Goal: Task Accomplishment & Management: Complete application form

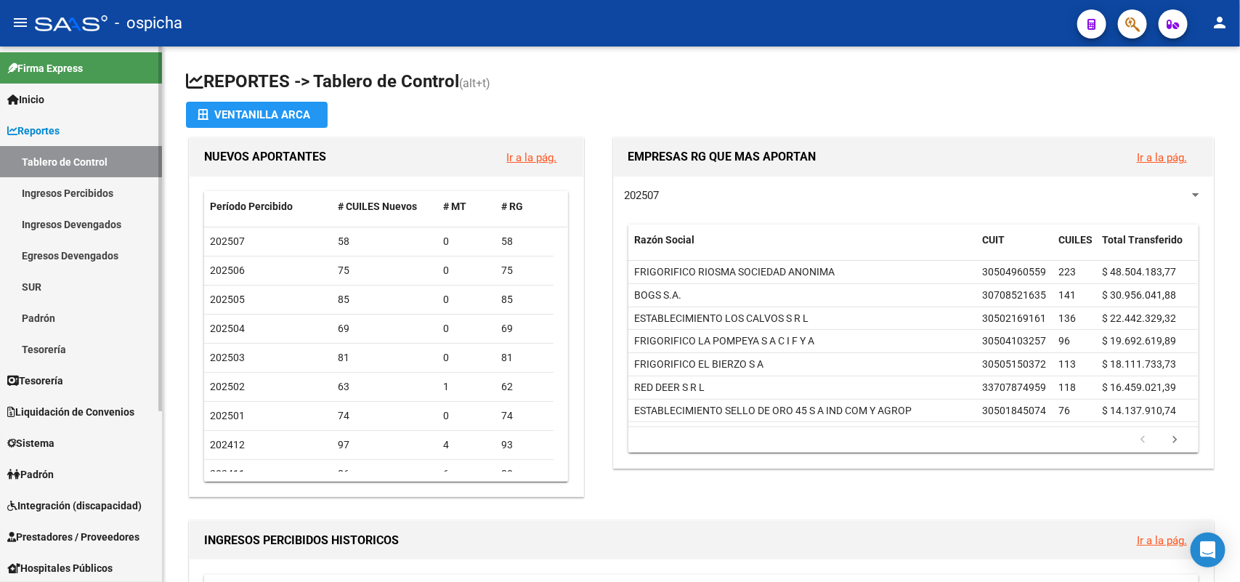
click at [64, 467] on link "Padrón" at bounding box center [81, 473] width 162 height 31
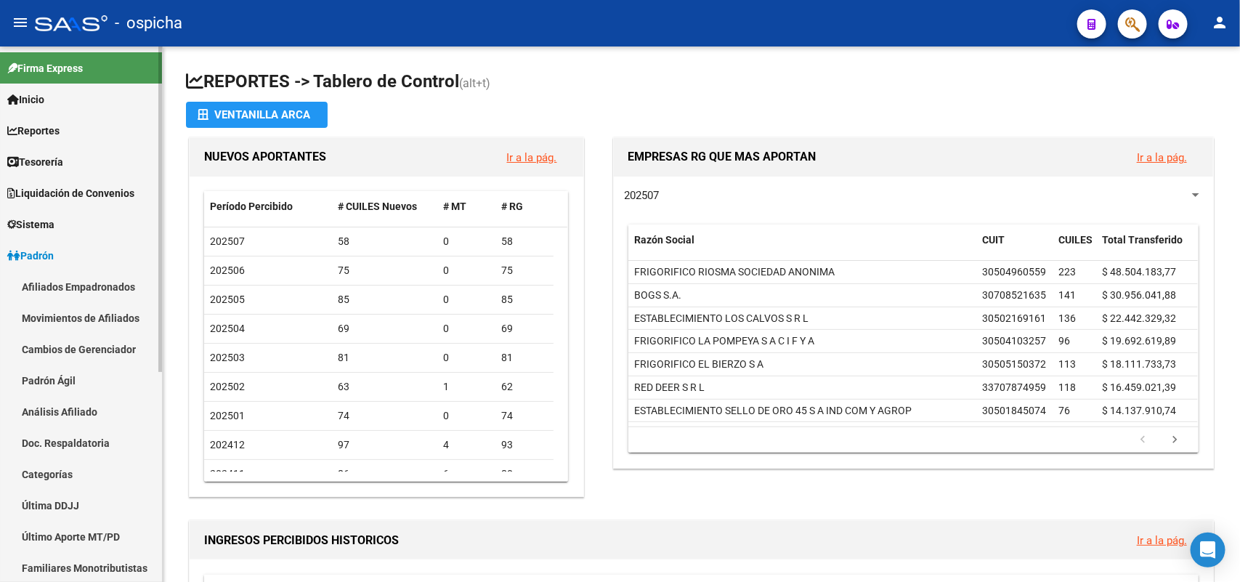
click at [52, 256] on span "Padrón" at bounding box center [30, 256] width 46 height 16
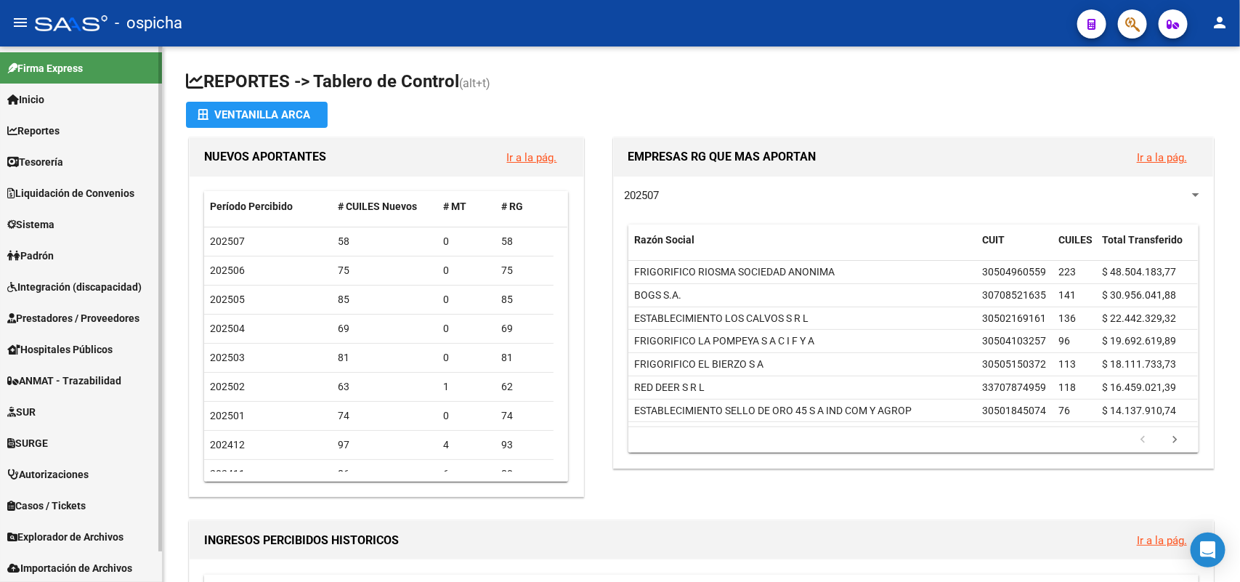
drag, startPoint x: 48, startPoint y: 252, endPoint x: 52, endPoint y: 259, distance: 8.5
click at [47, 252] on span "Padrón" at bounding box center [30, 256] width 46 height 16
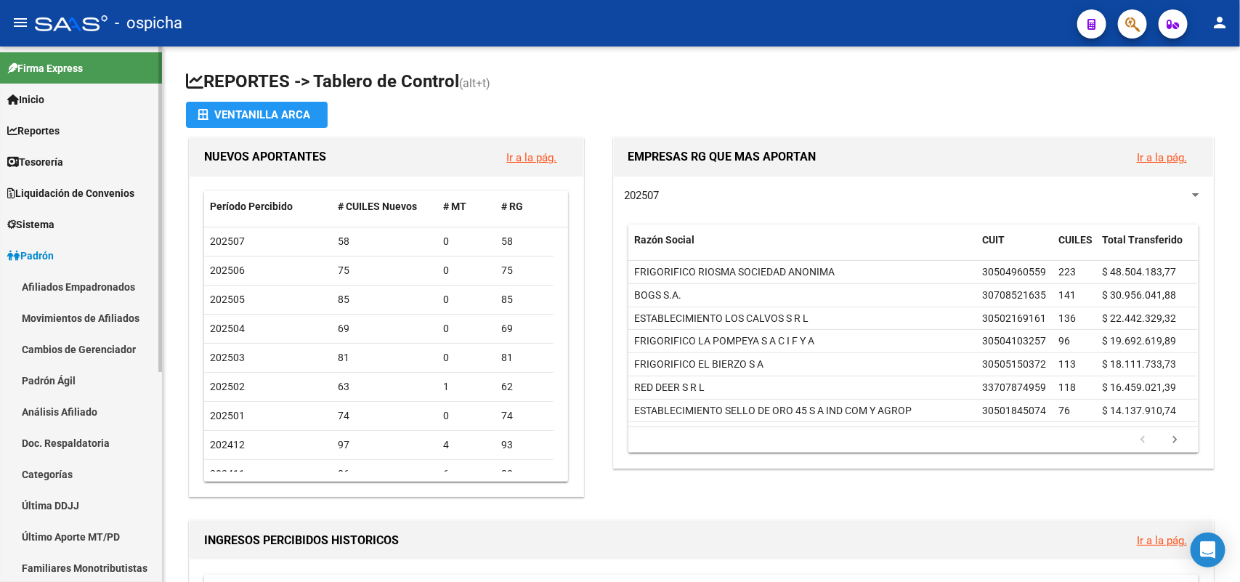
drag, startPoint x: 63, startPoint y: 278, endPoint x: 71, endPoint y: 280, distance: 8.3
click at [65, 280] on link "Afiliados Empadronados" at bounding box center [81, 286] width 162 height 31
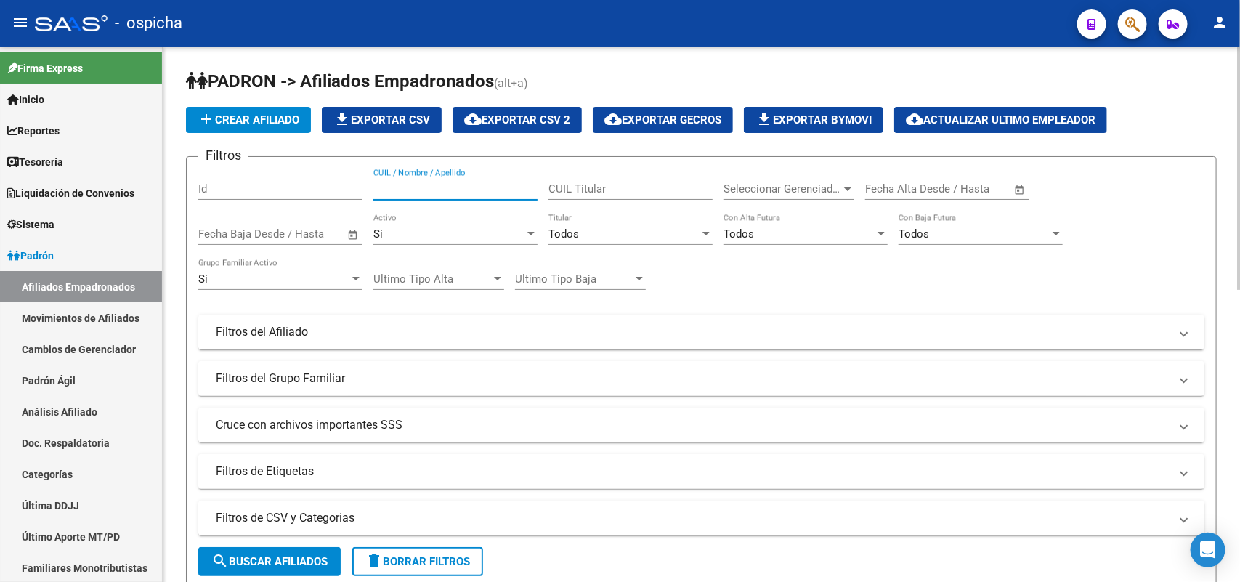
click at [441, 186] on input "CUIL / Nombre / Apellido" at bounding box center [455, 188] width 164 height 13
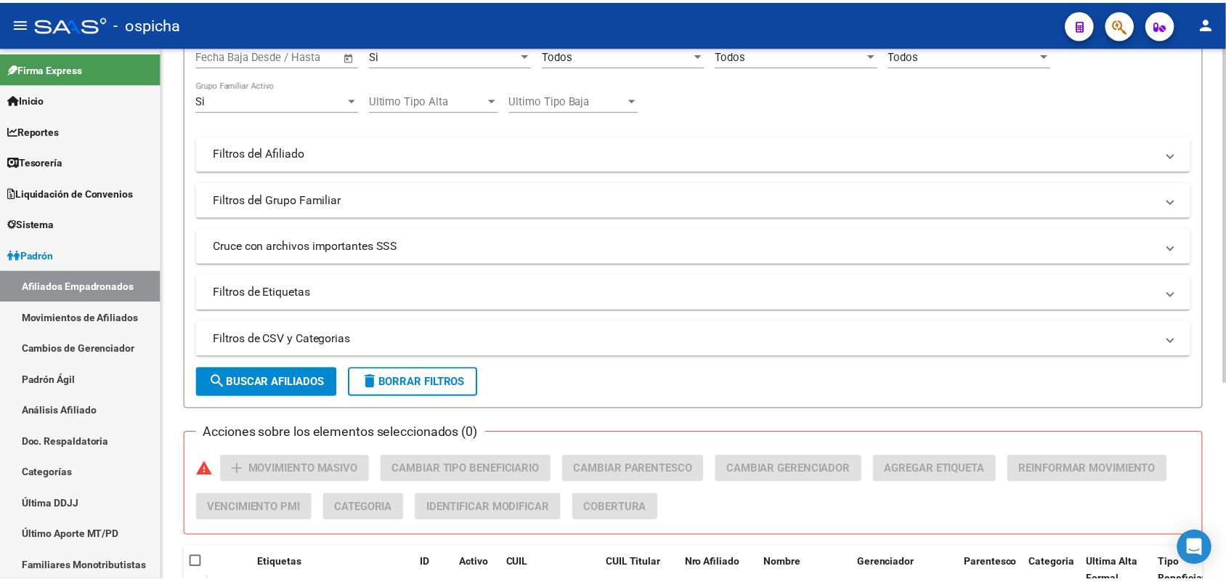
scroll to position [313, 0]
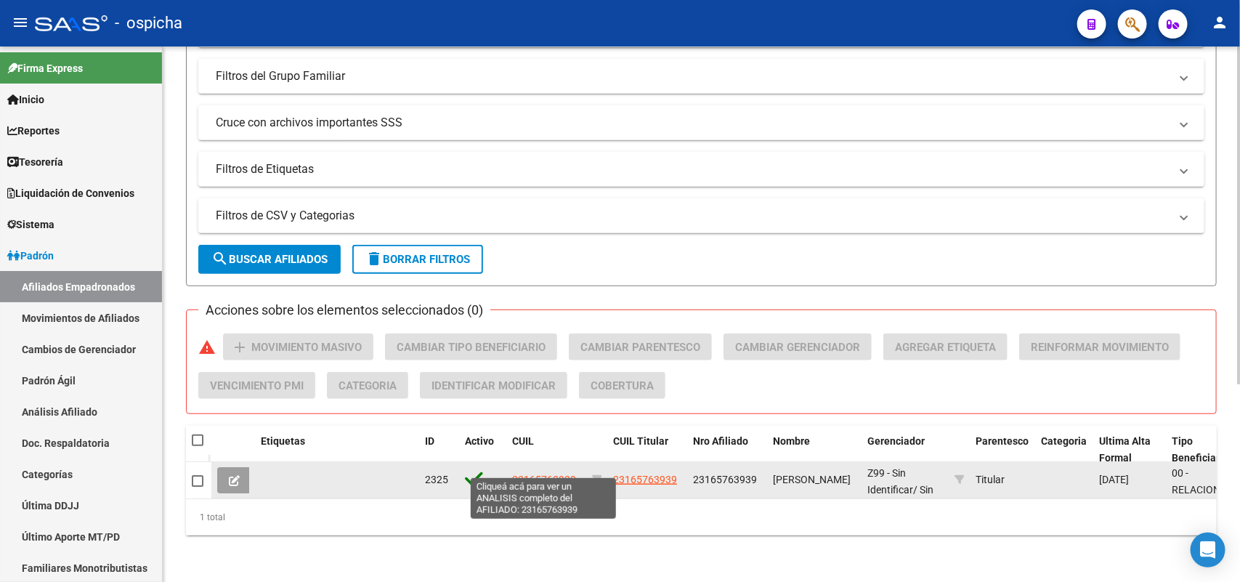
type input "23165763939"
click at [535, 474] on span "23165763939" at bounding box center [544, 480] width 64 height 12
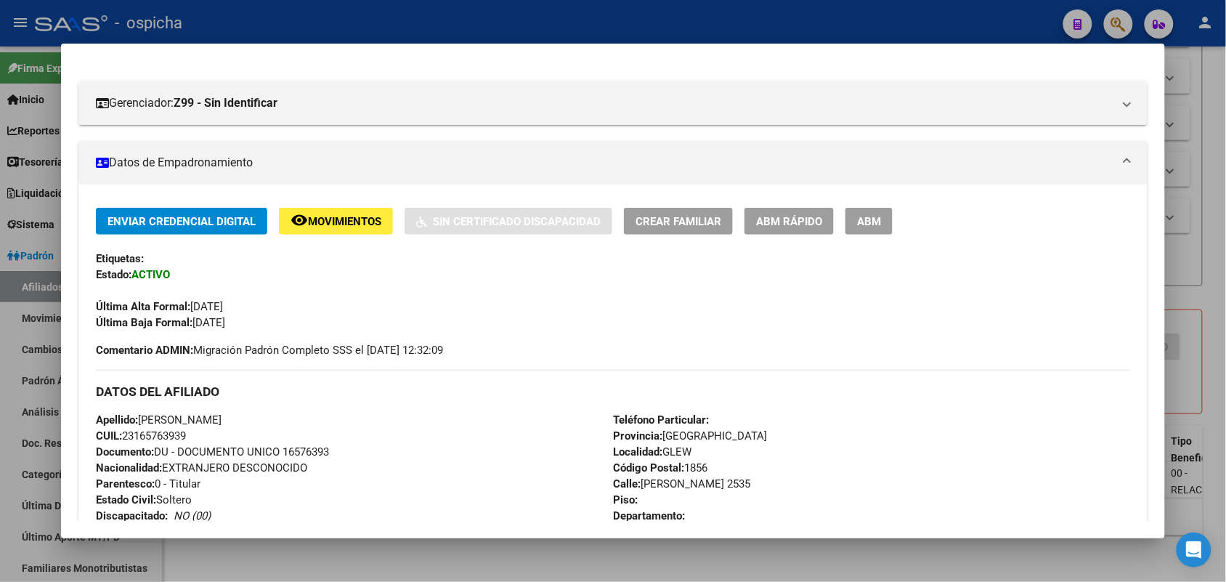
scroll to position [168, 0]
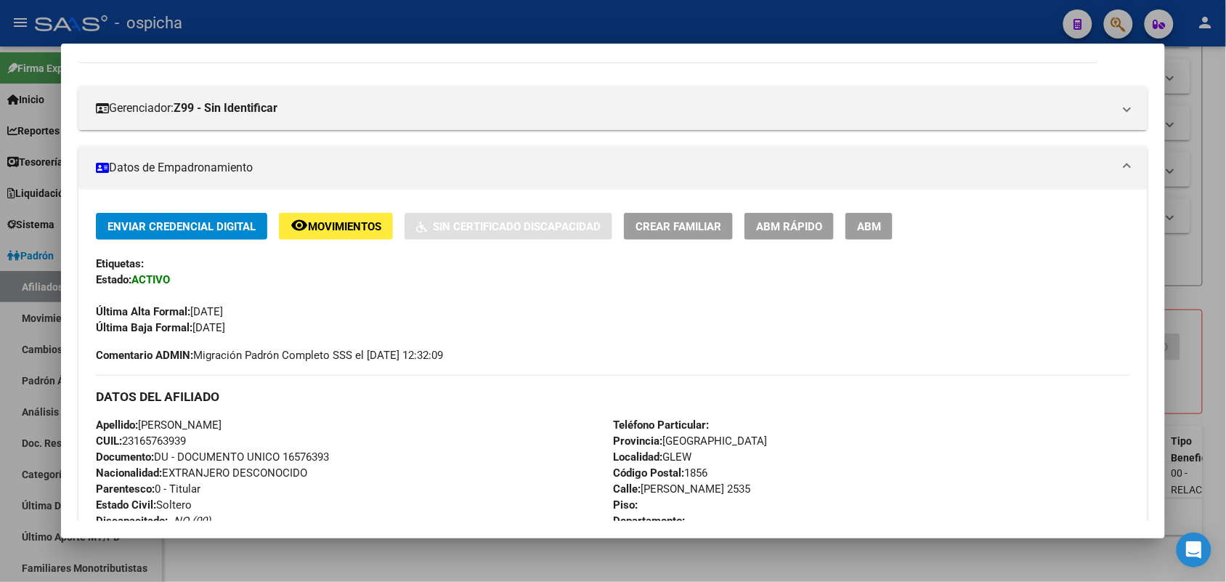
click at [867, 222] on span "ABM" at bounding box center [869, 226] width 24 height 13
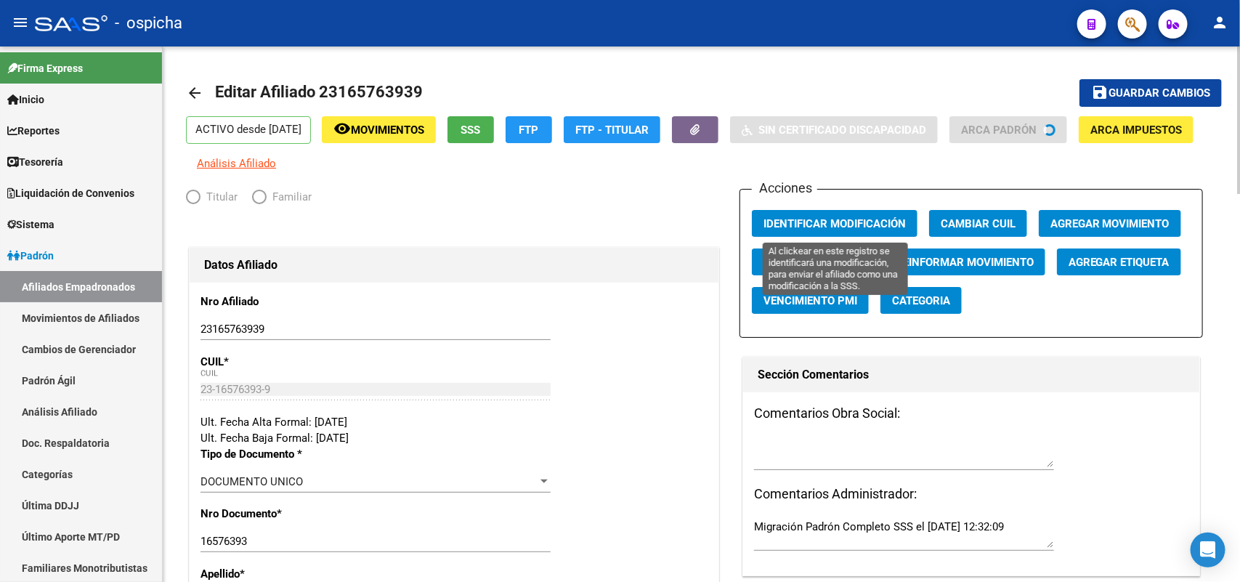
radio input "true"
type input "33-55354787-9"
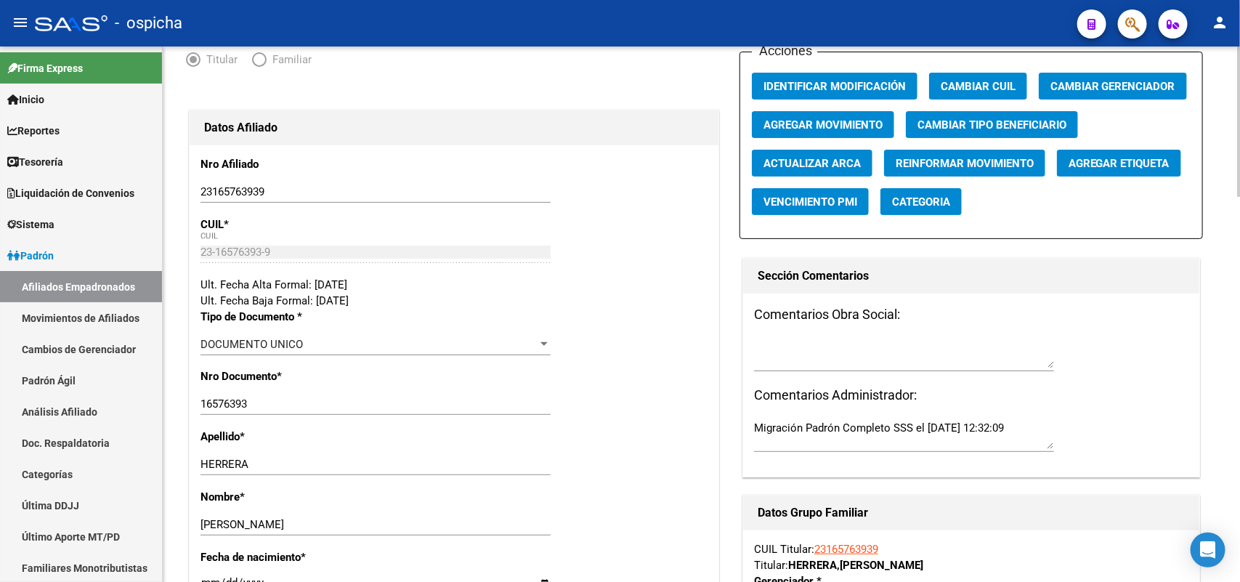
scroll to position [363, 0]
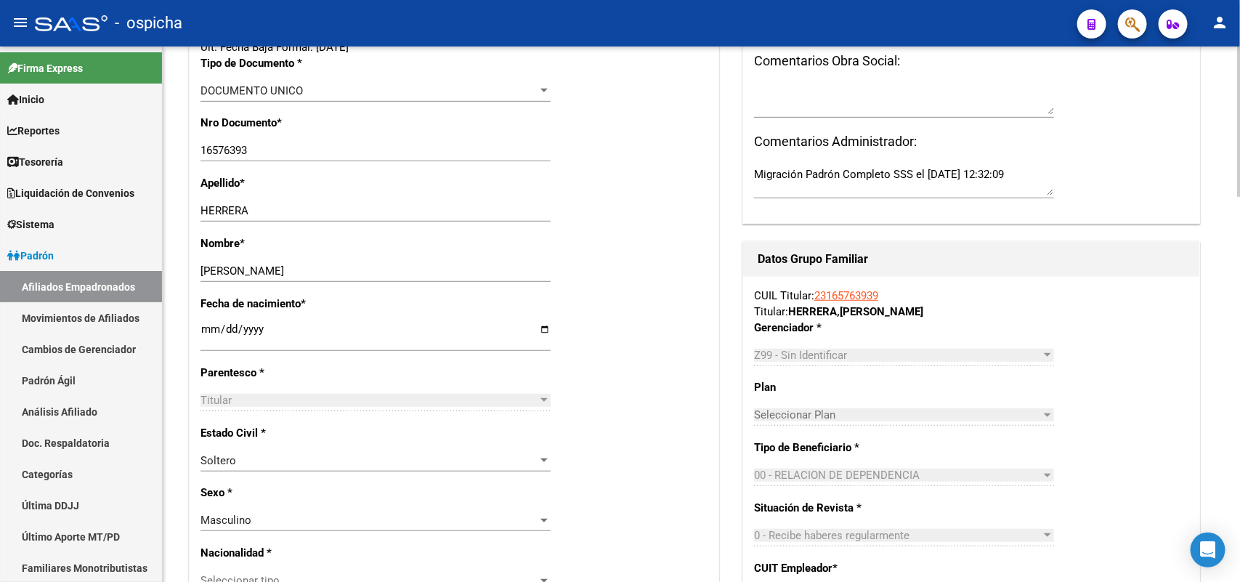
click at [338, 245] on p "Nombre *" at bounding box center [277, 243] width 152 height 16
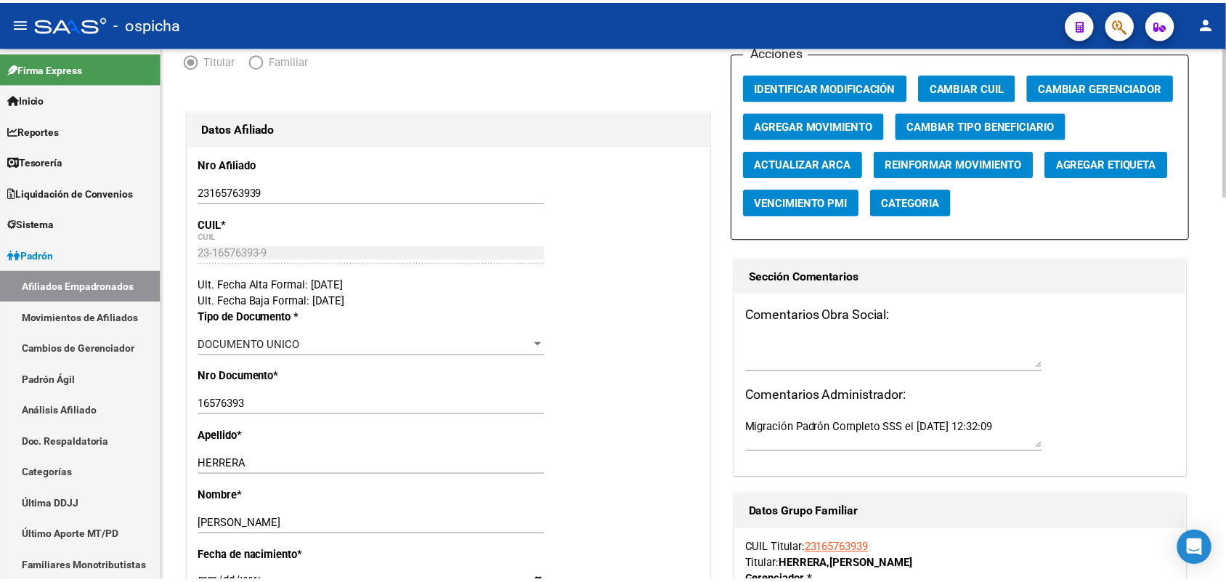
scroll to position [0, 0]
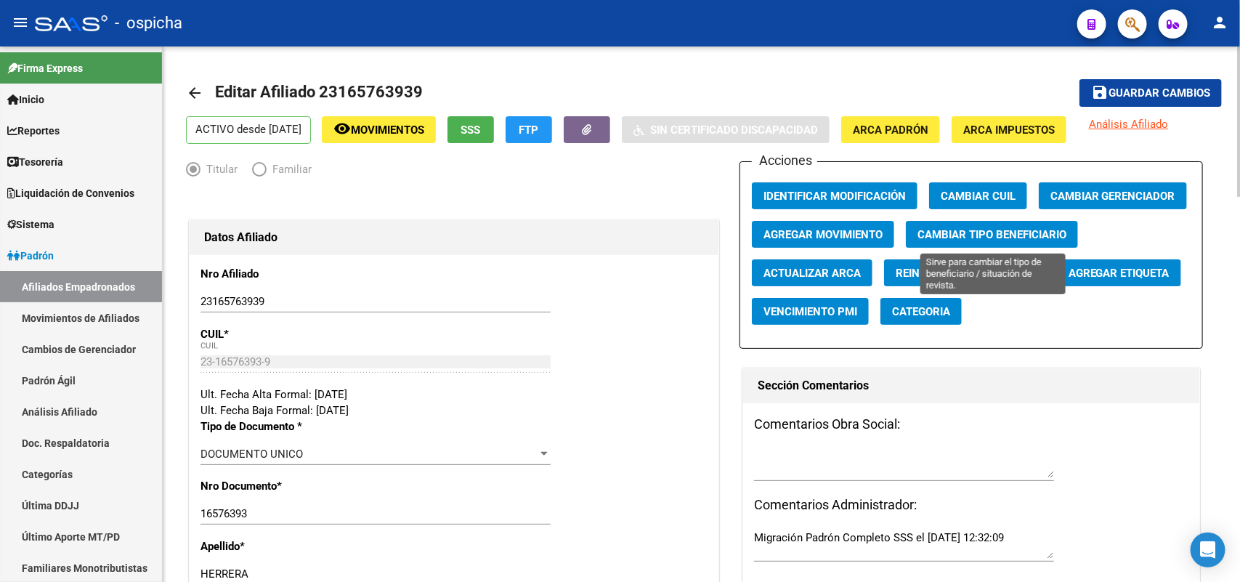
click at [944, 229] on span "Cambiar Tipo Beneficiario" at bounding box center [992, 234] width 149 height 13
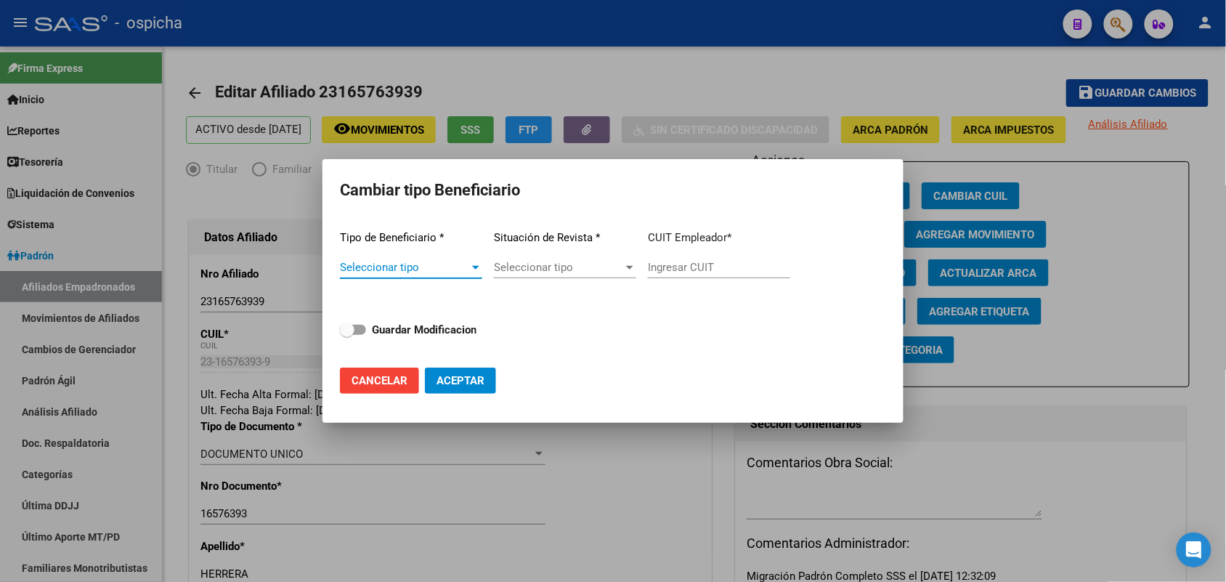
click at [436, 269] on span "Seleccionar tipo" at bounding box center [404, 267] width 129 height 13
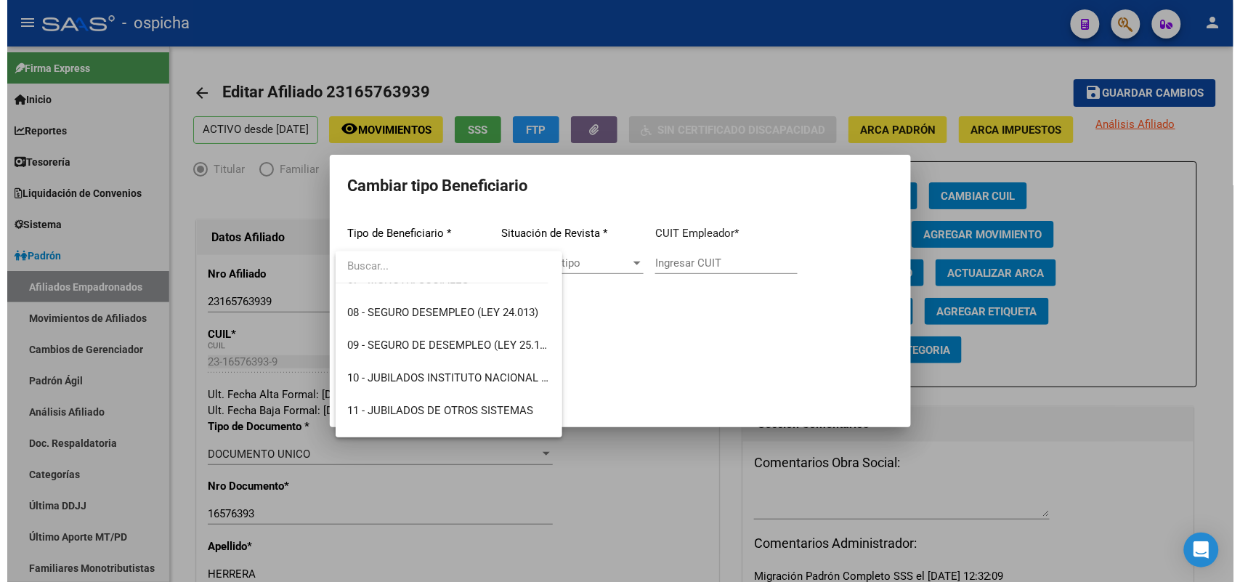
scroll to position [260, 0]
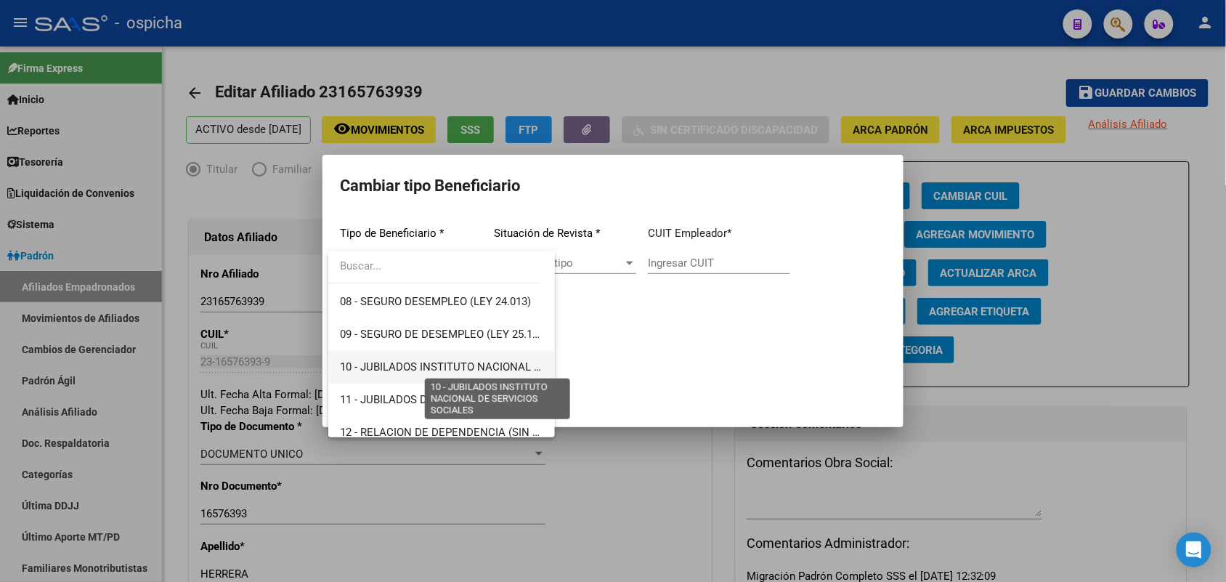
click at [461, 361] on span "10 - JUBILADOS INSTITUTO NACIONAL DE SERVICIOS SOCIALES" at bounding box center [498, 366] width 317 height 13
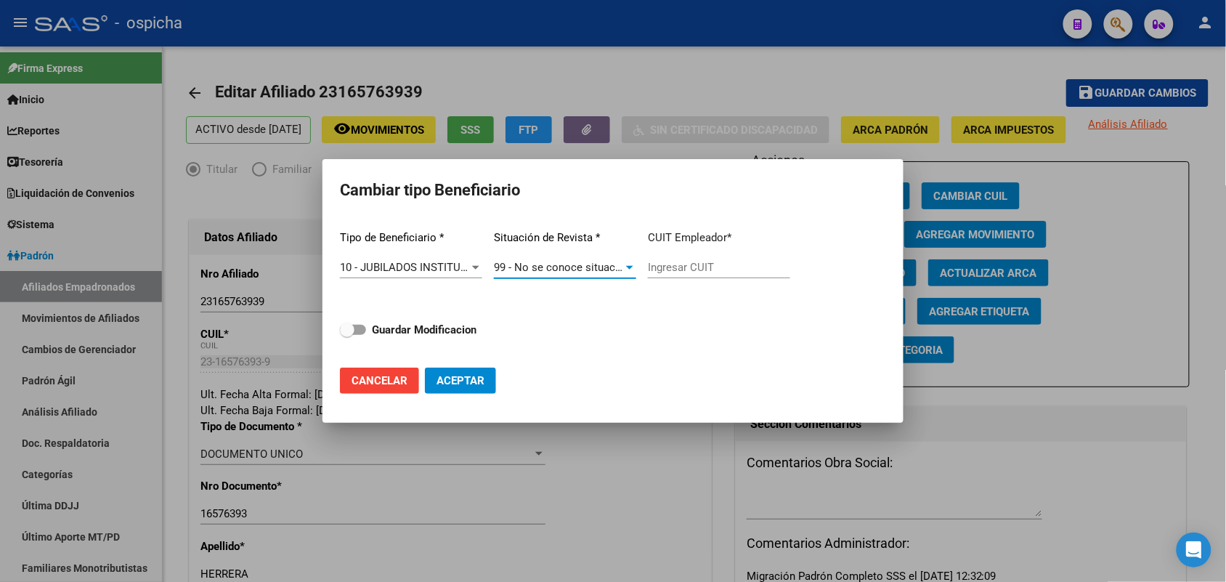
click at [567, 267] on span "99 - No se conoce situación de revista" at bounding box center [587, 267] width 187 height 13
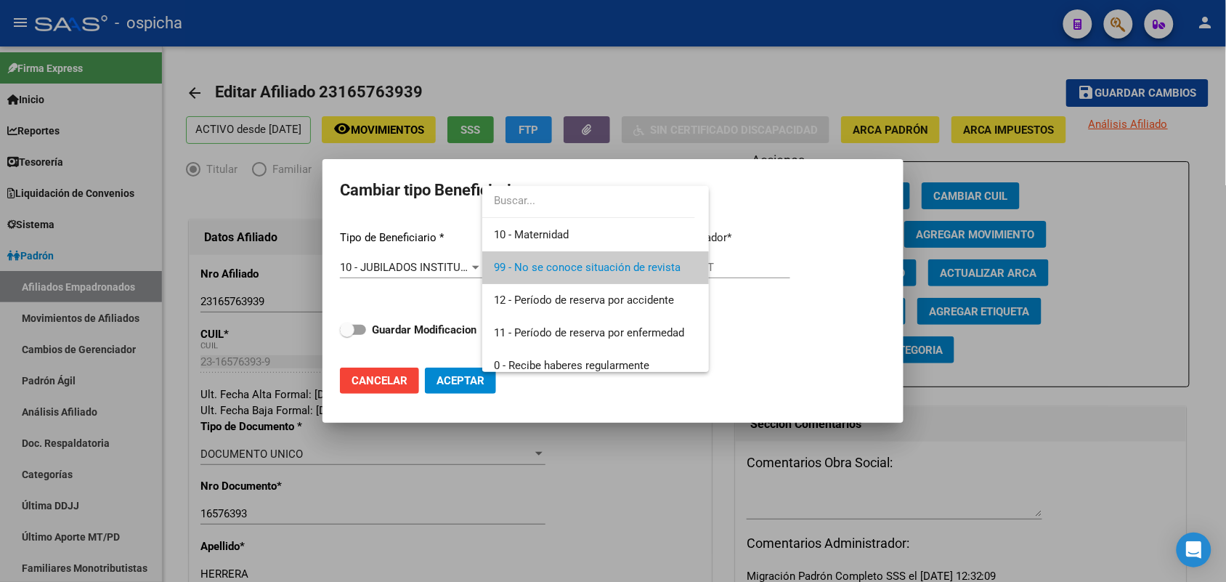
click at [775, 247] on div at bounding box center [613, 291] width 1226 height 582
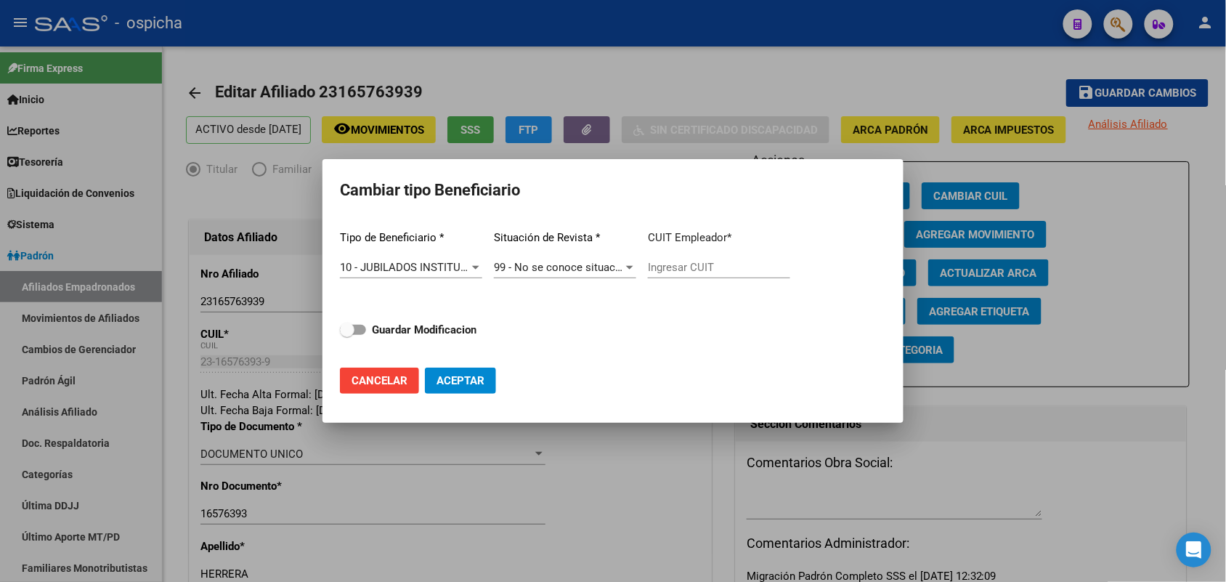
click at [700, 270] on input "Ingresar CUIT" at bounding box center [719, 267] width 142 height 13
paste input "33-63761744-9"
type input "33-63761744-9"
drag, startPoint x: 360, startPoint y: 325, endPoint x: 422, endPoint y: 363, distance: 73.4
click at [362, 325] on span at bounding box center [353, 330] width 26 height 10
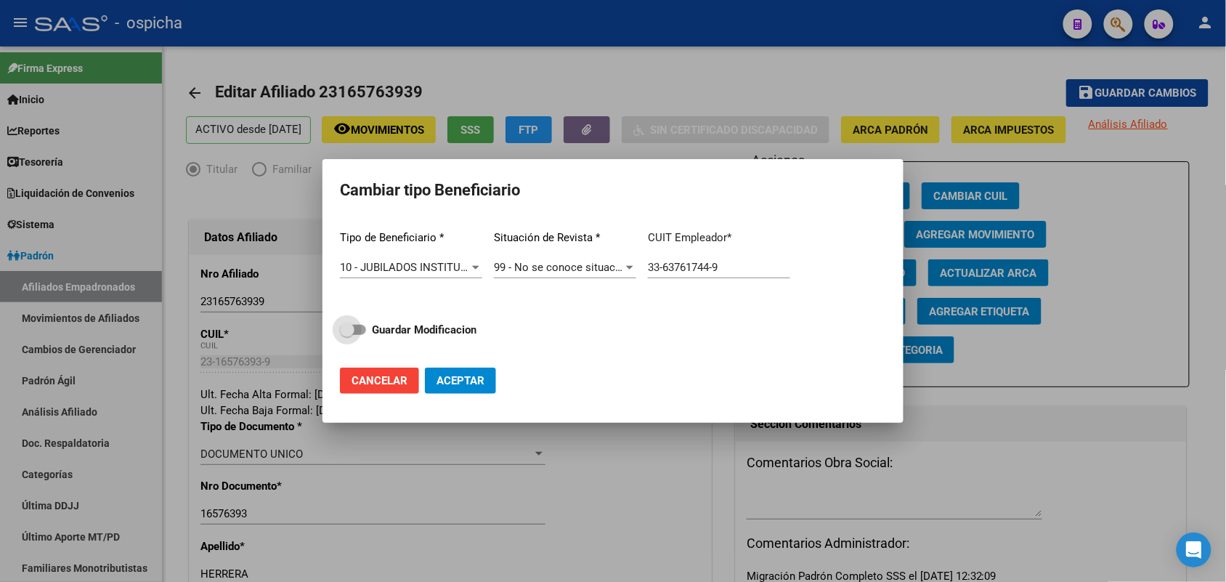
click at [347, 335] on input "Guardar Modificacion" at bounding box center [347, 335] width 1 height 1
checkbox input "true"
click at [474, 380] on span "Aceptar" at bounding box center [461, 380] width 48 height 13
type input "33-63761744-9"
checkbox input "false"
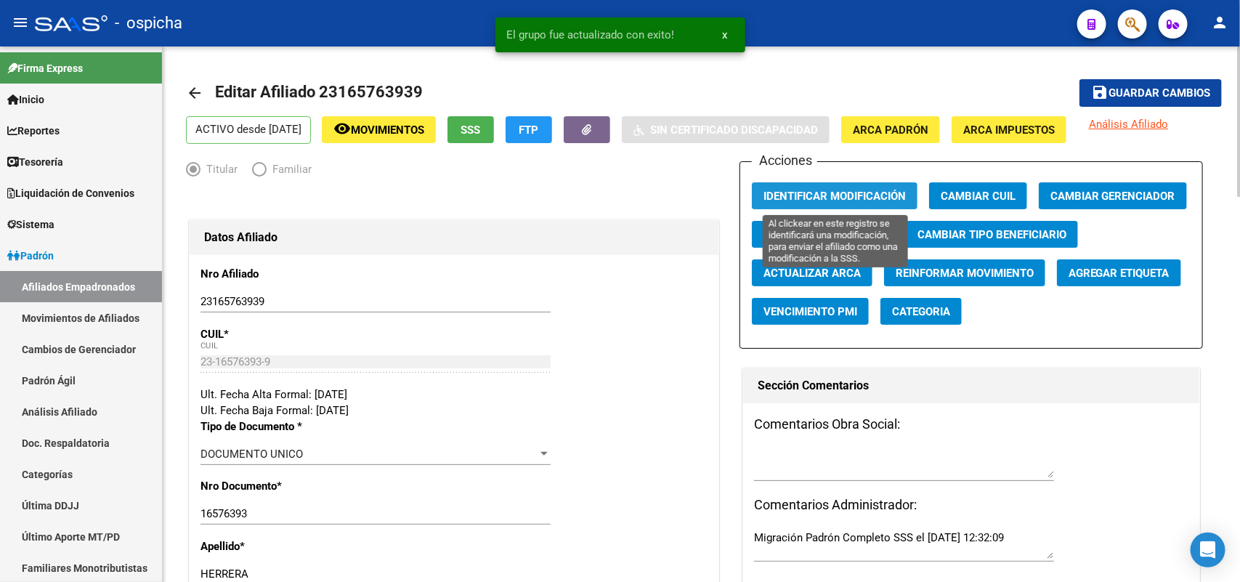
click at [859, 187] on button "Identificar Modificación" at bounding box center [835, 195] width 166 height 27
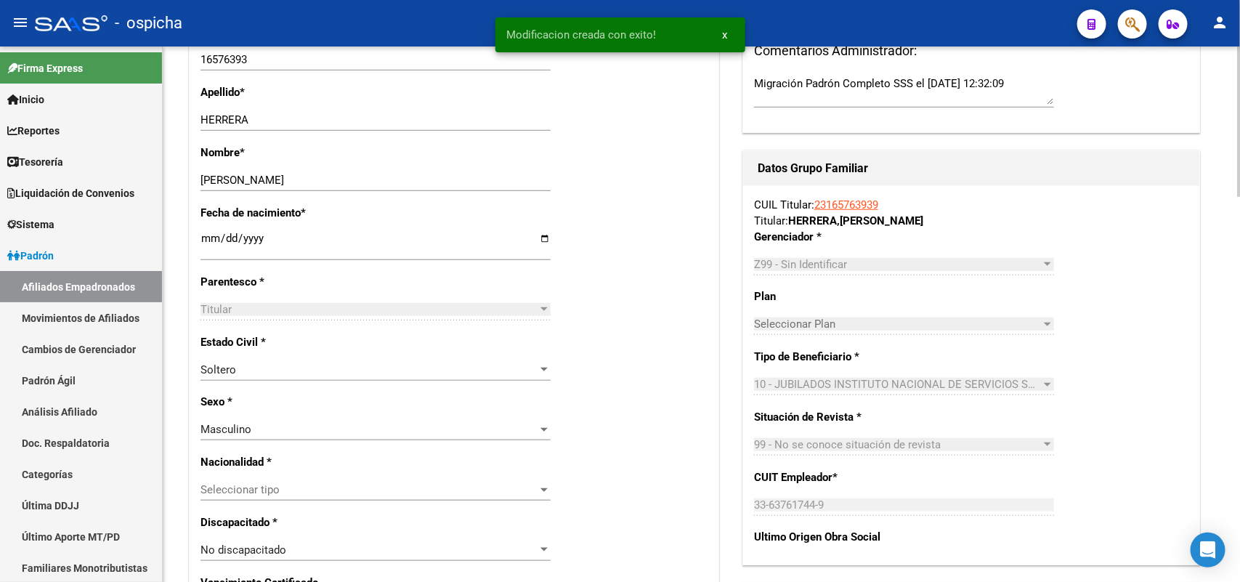
scroll to position [817, 0]
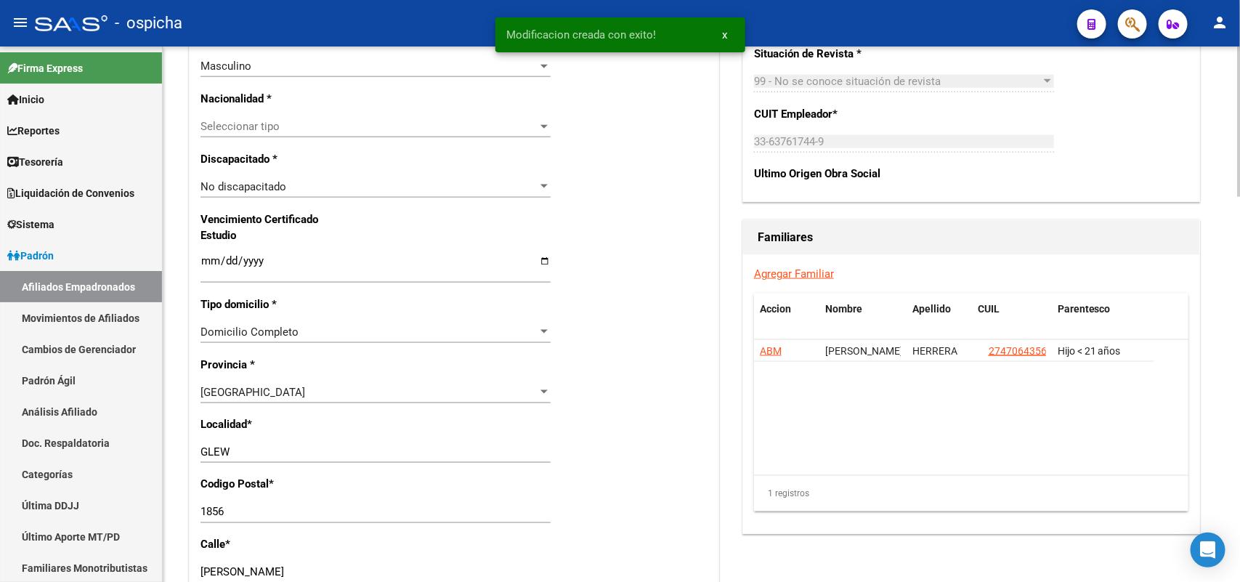
click at [821, 271] on link "Agregar Familiar" at bounding box center [794, 273] width 80 height 13
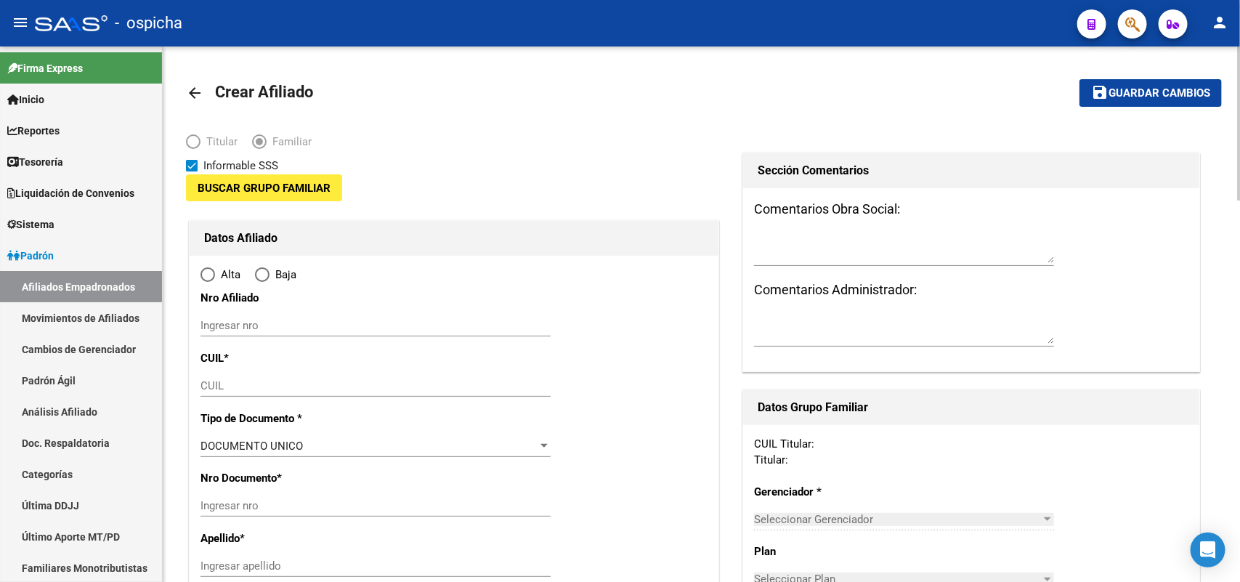
type input "33-63761744-9"
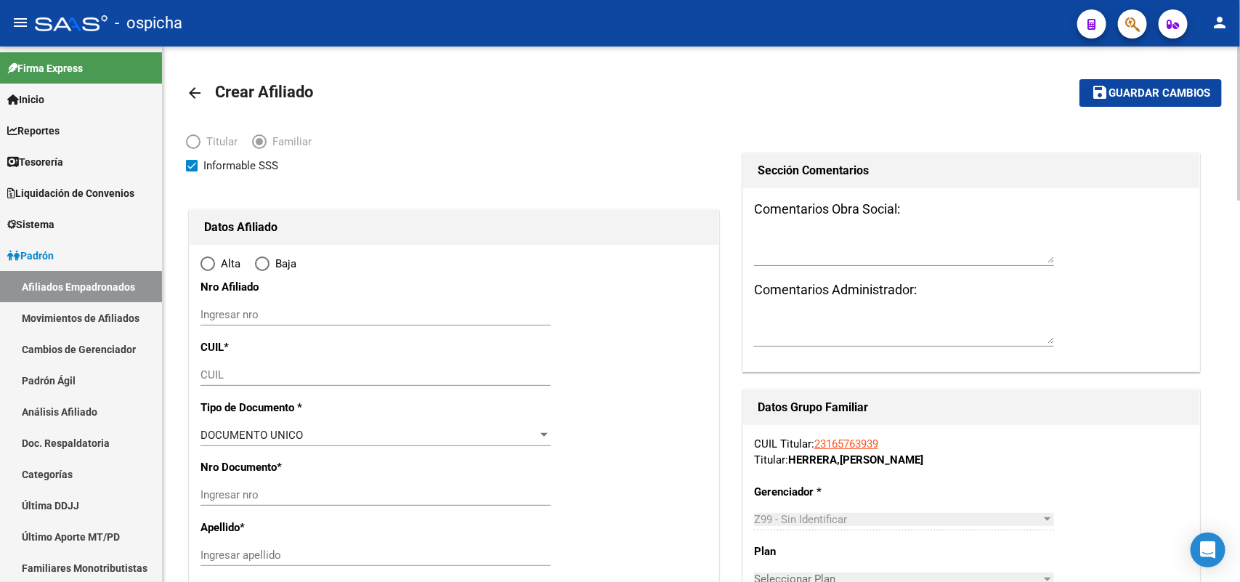
radio input "true"
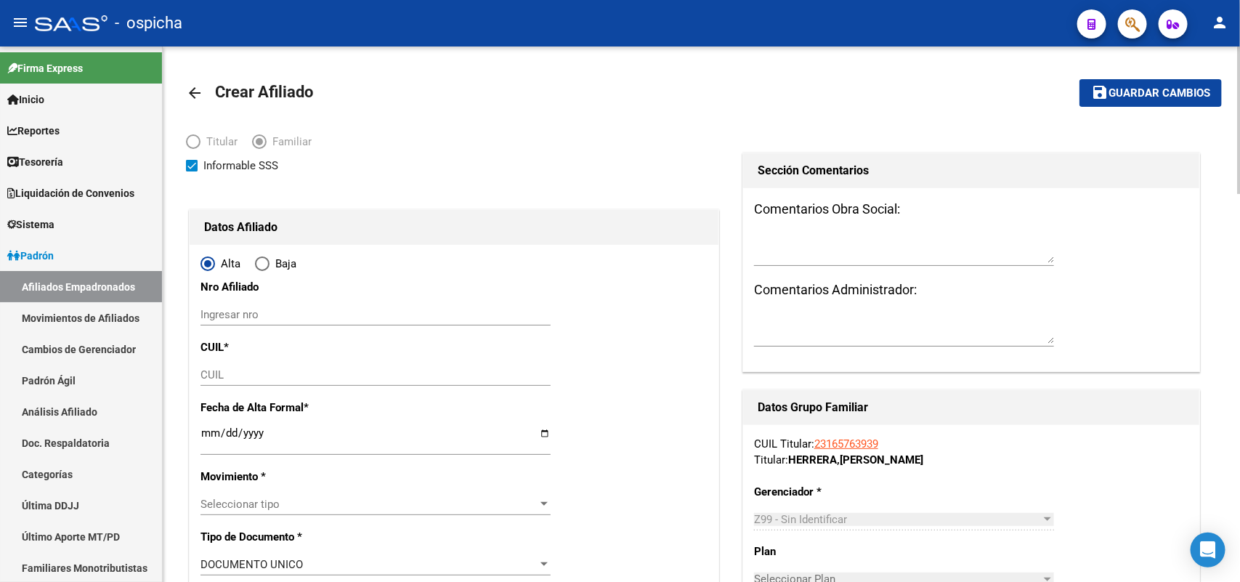
type input "GLEW"
type input "1856"
type input "[PERSON_NAME]"
type input "2535"
click at [256, 313] on input "Ingresar nro" at bounding box center [376, 314] width 350 height 13
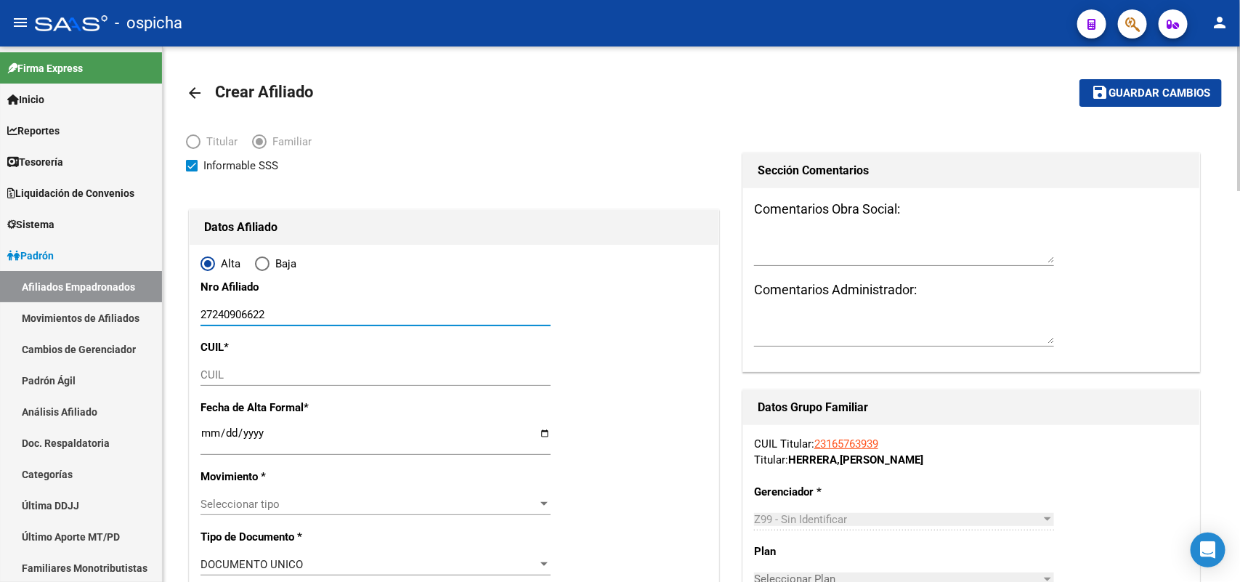
click at [256, 313] on input "27240906622" at bounding box center [376, 314] width 350 height 13
drag, startPoint x: 256, startPoint y: 313, endPoint x: 237, endPoint y: 314, distance: 19.6
click at [237, 314] on input "27240906622" at bounding box center [376, 314] width 350 height 13
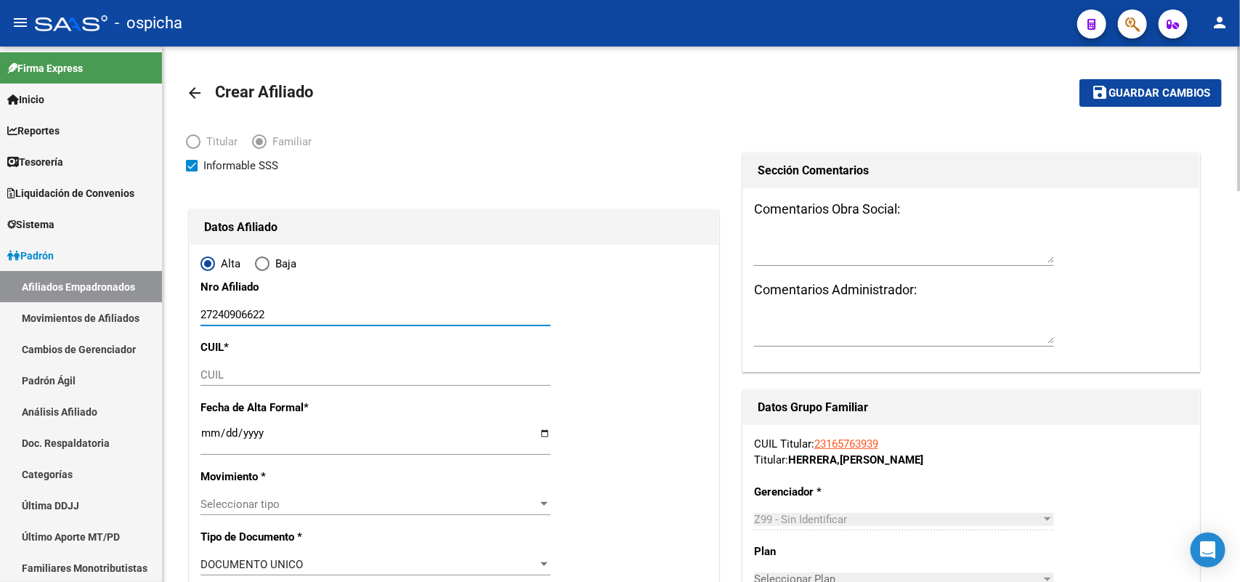
type input "27240906622"
click at [220, 378] on input "CUIL" at bounding box center [376, 374] width 350 height 13
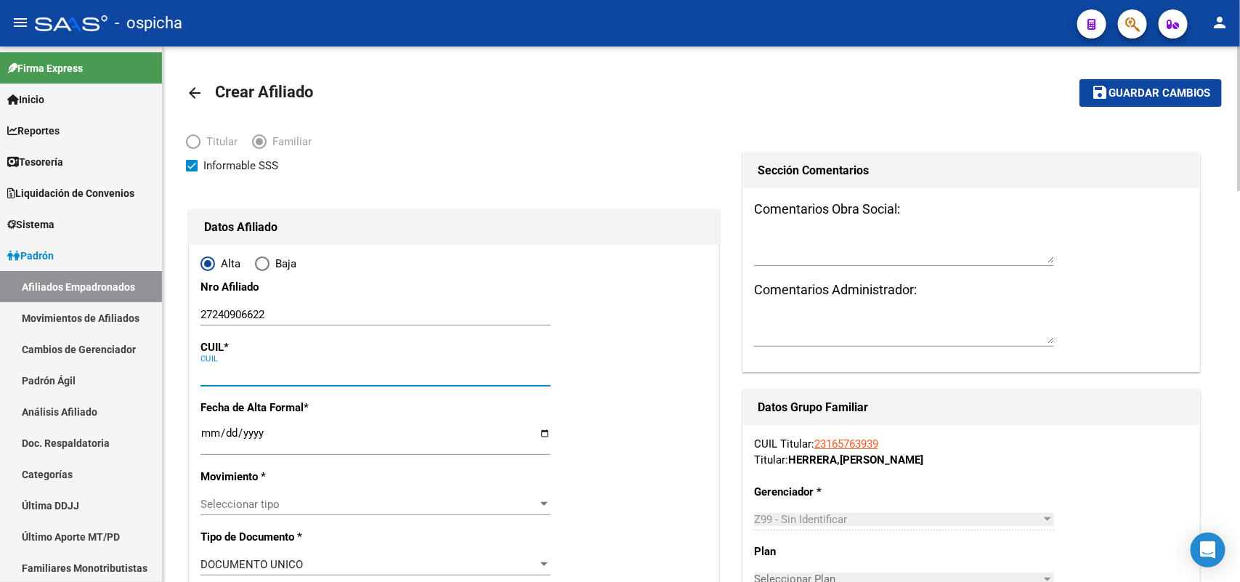
paste input "27-24090662-2"
type input "27-24090662-2"
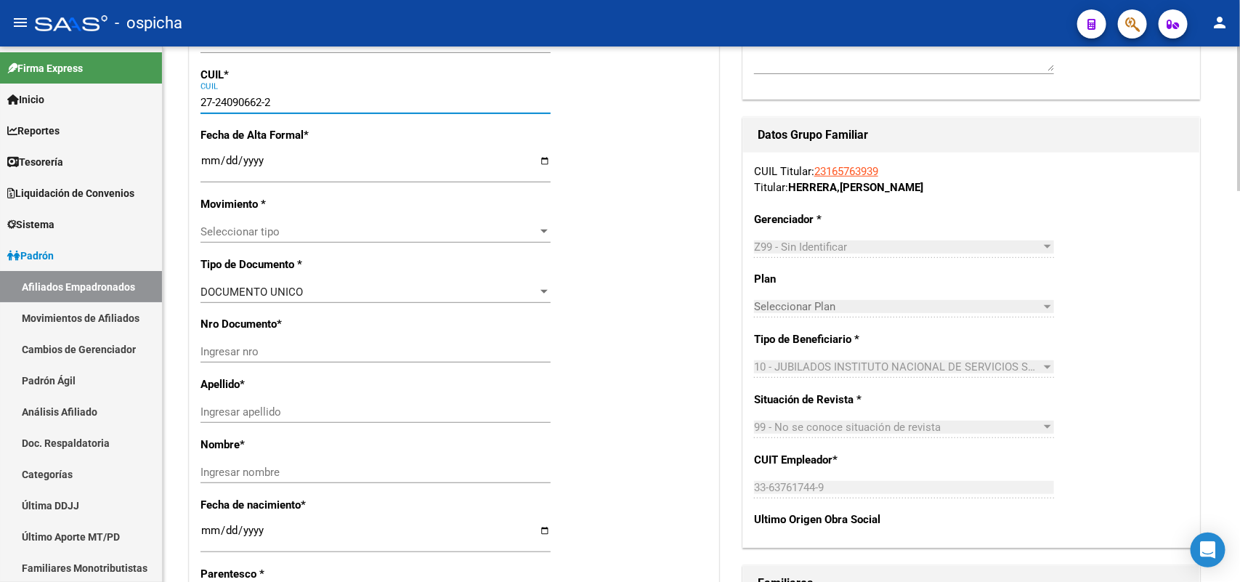
type input "24090662"
type input "[PERSON_NAME]"
type input "[DATE]"
type input "ALMIRANTE [PERSON_NAME]"
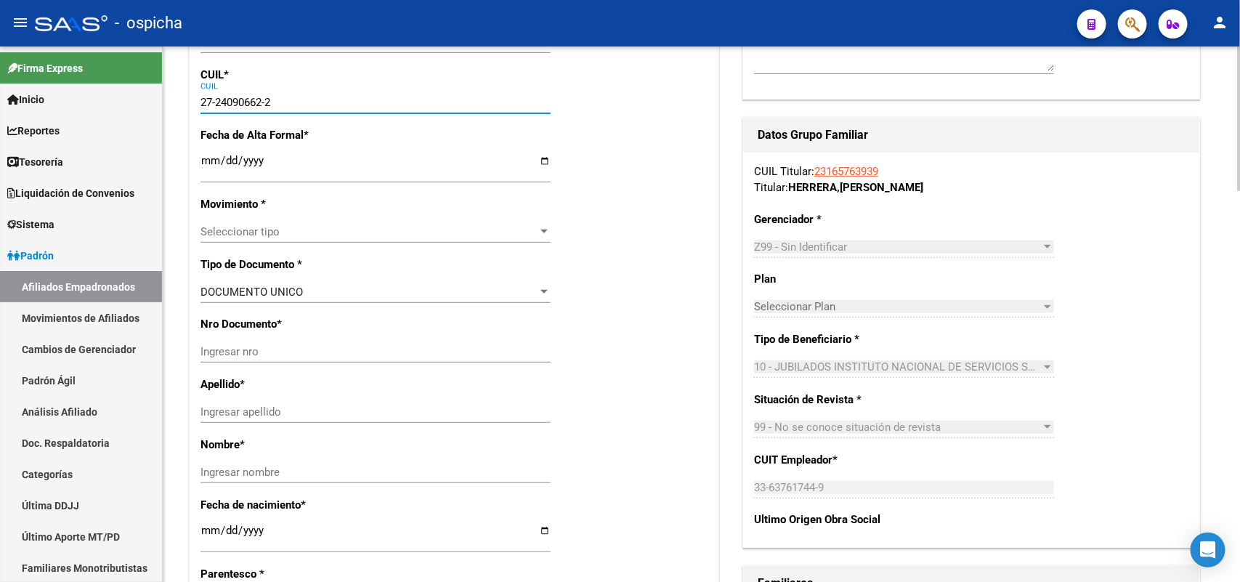
type input "1846"
type input "Dr [PERSON_NAME] Kellertas2535"
type input "27-24090662-2"
click at [205, 152] on div "Ingresar fecha" at bounding box center [376, 167] width 350 height 31
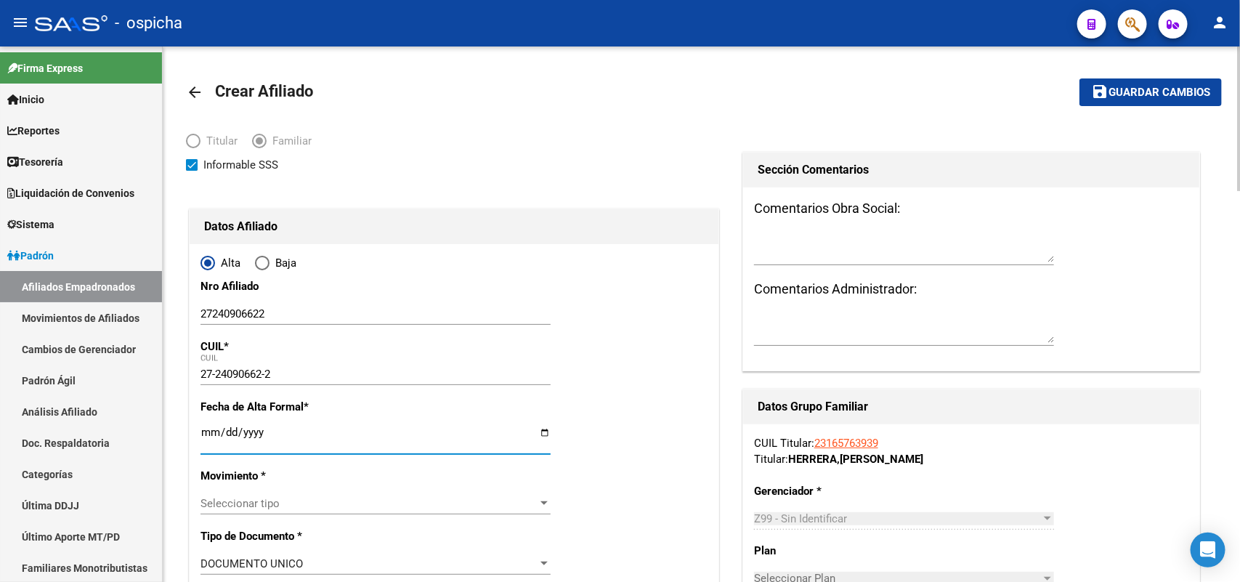
scroll to position [0, 0]
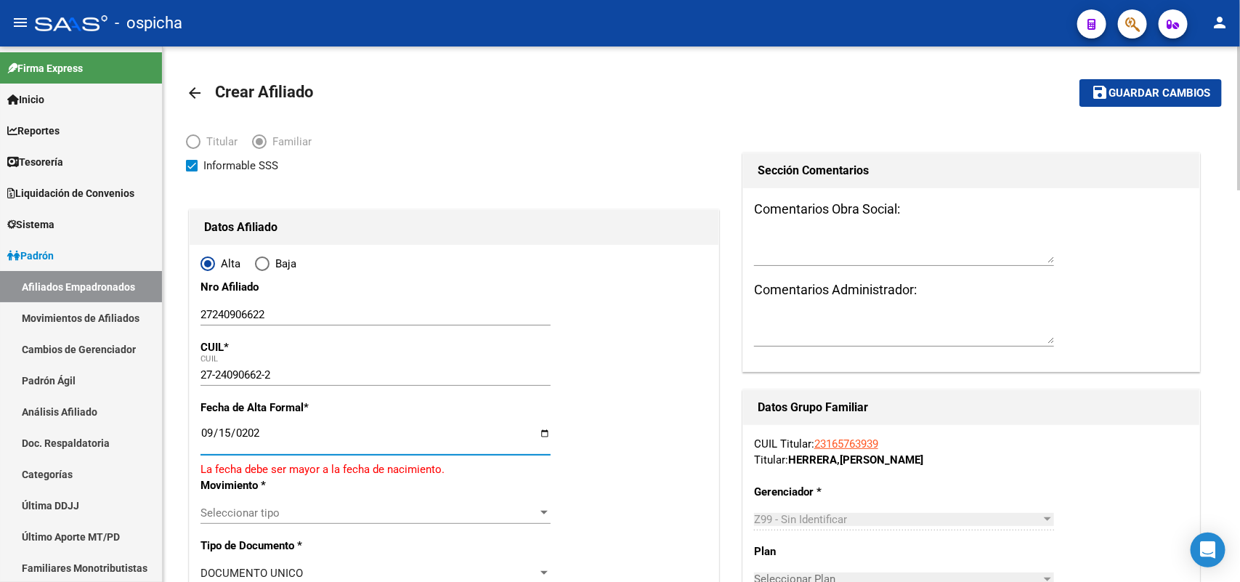
type input "[DATE]"
